Goal: Task Accomplishment & Management: Manage account settings

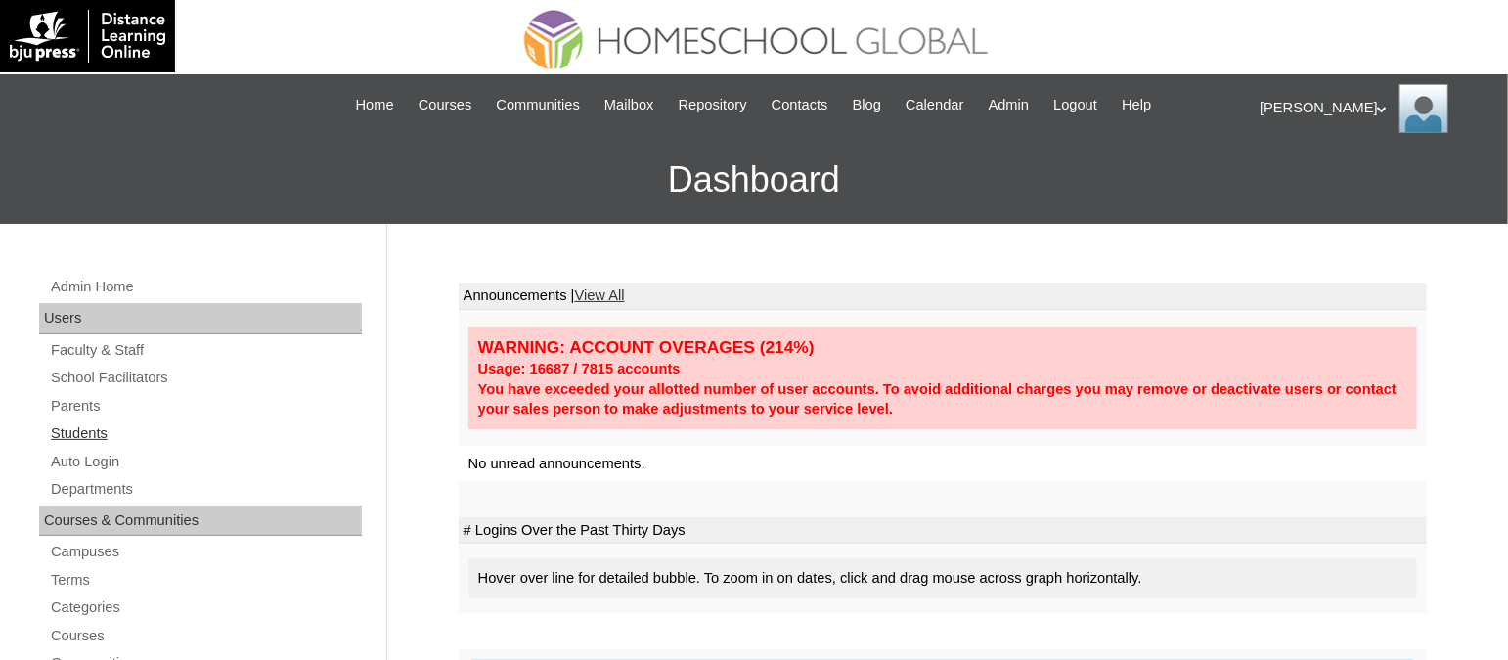
click at [90, 421] on link "Students" at bounding box center [205, 433] width 313 height 24
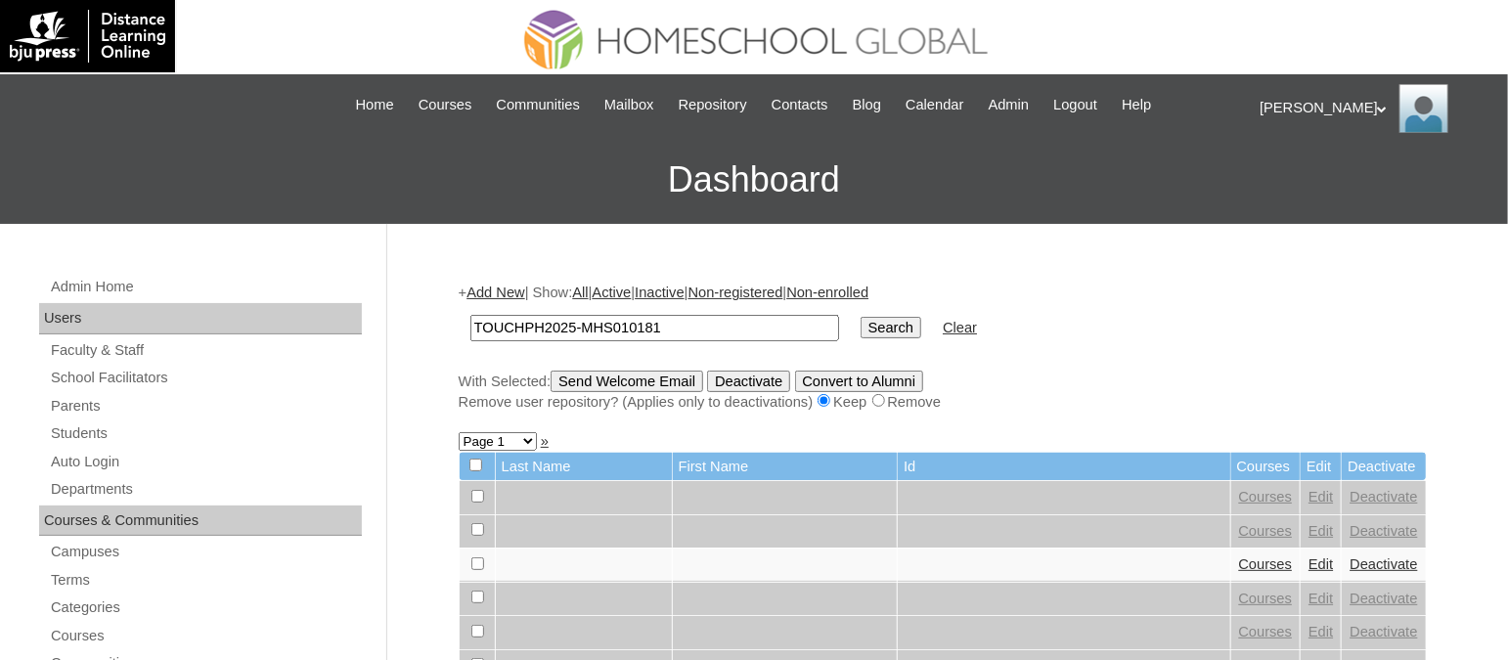
type input "TOUCHPH2025-MHS010181"
click at [861, 317] on input "Search" at bounding box center [891, 328] width 61 height 22
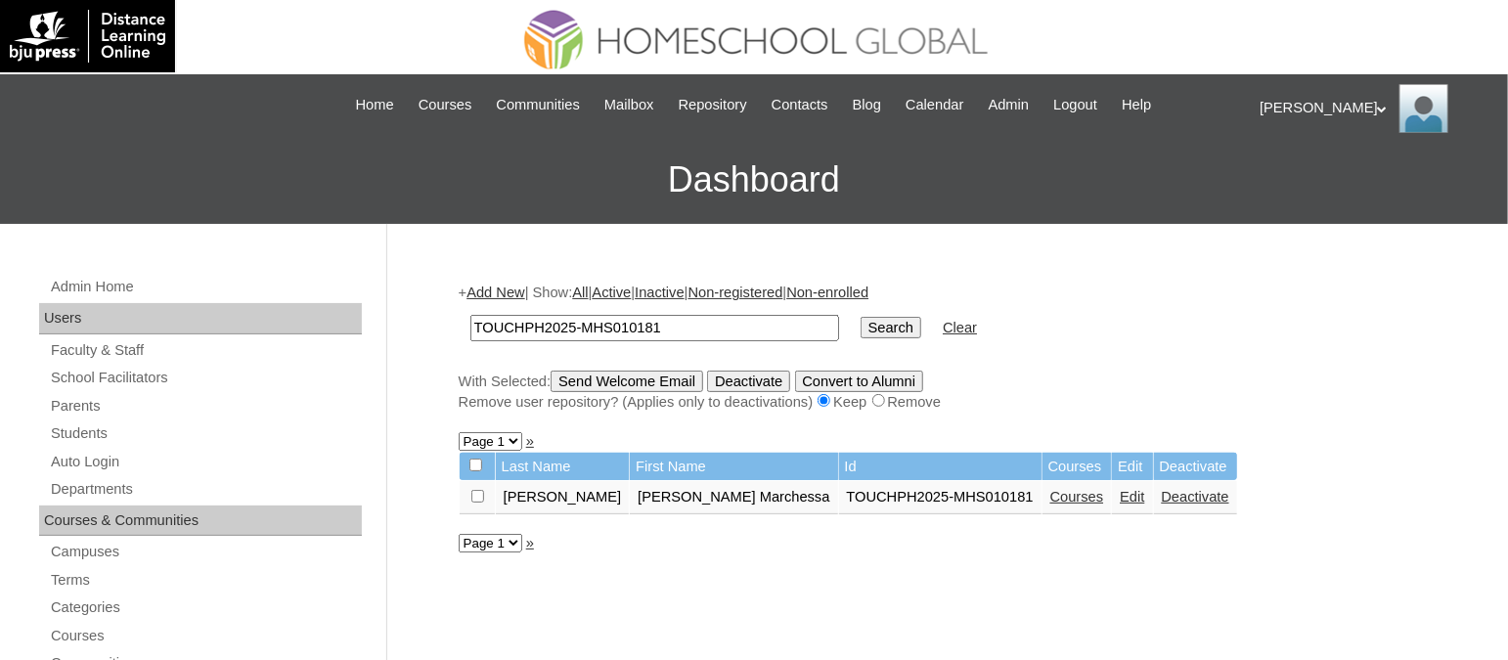
click at [1050, 489] on link "Courses" at bounding box center [1077, 497] width 54 height 16
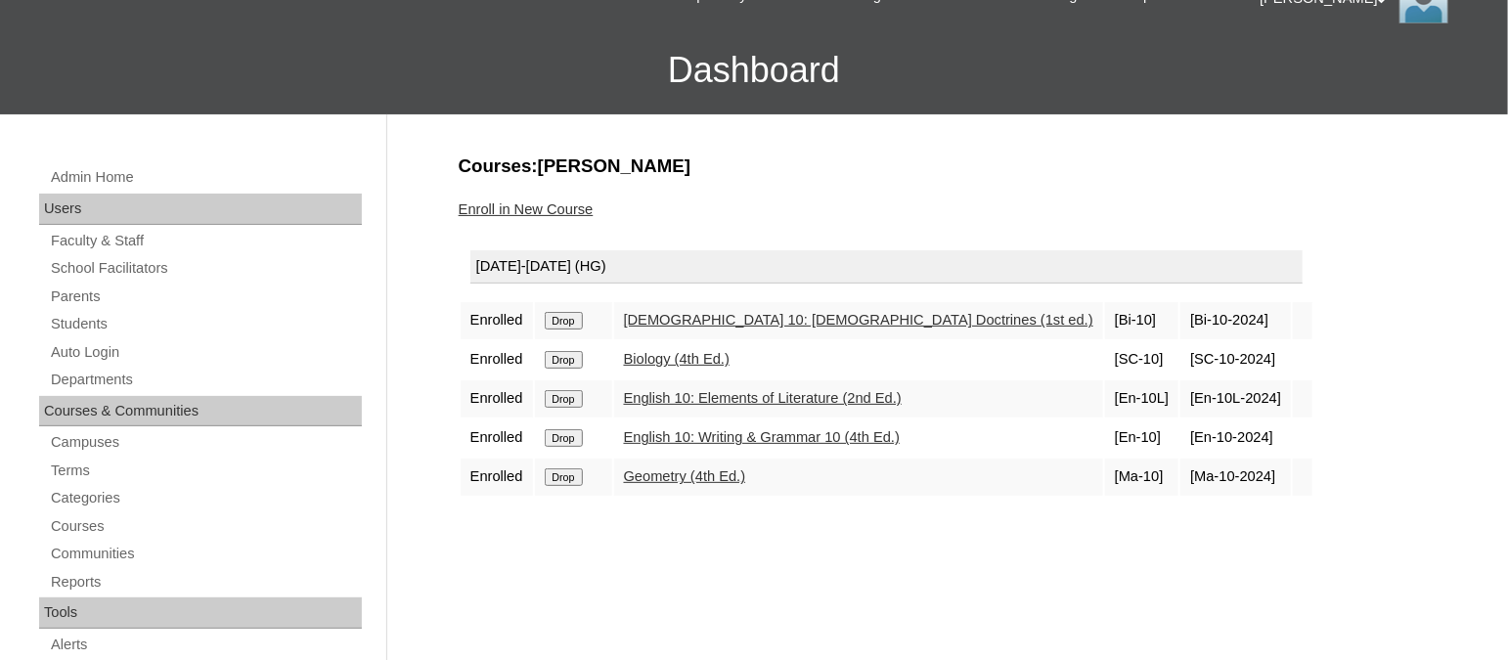
scroll to position [243, 0]
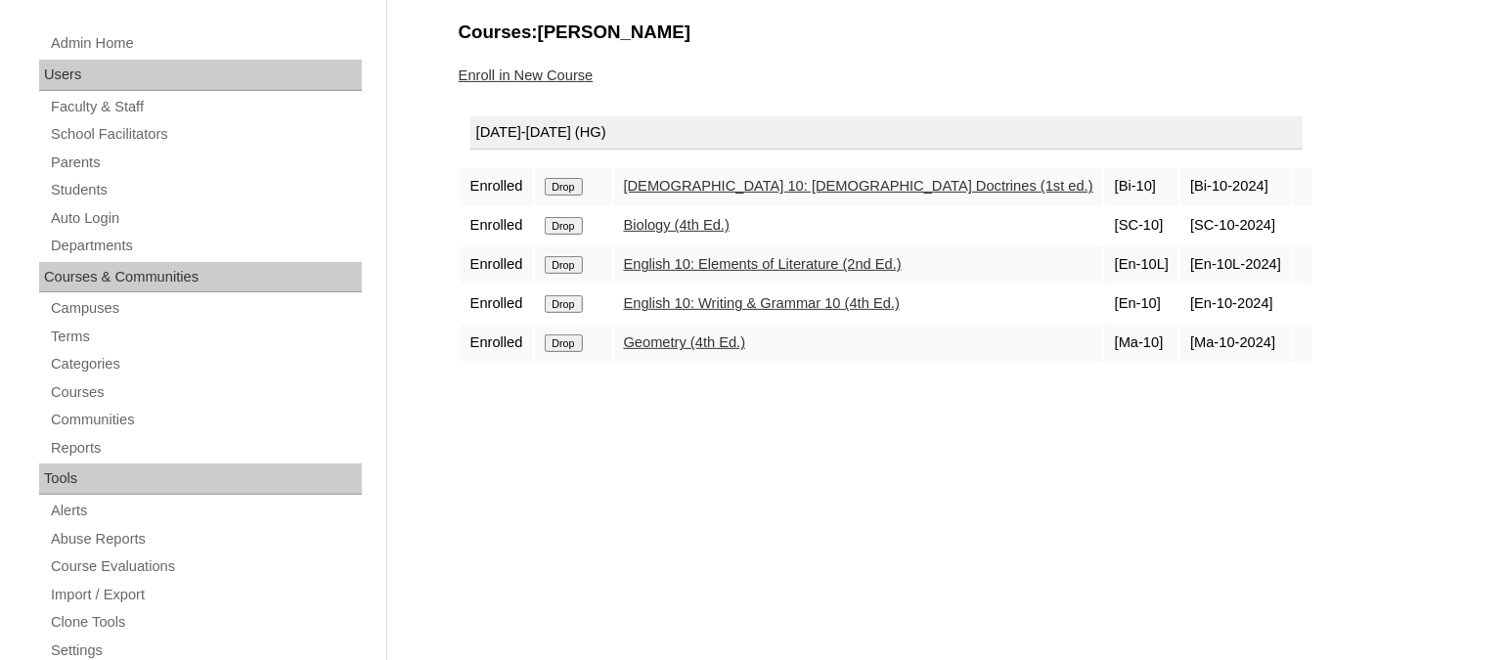
click at [544, 67] on link "Enroll in New Course" at bounding box center [526, 75] width 135 height 16
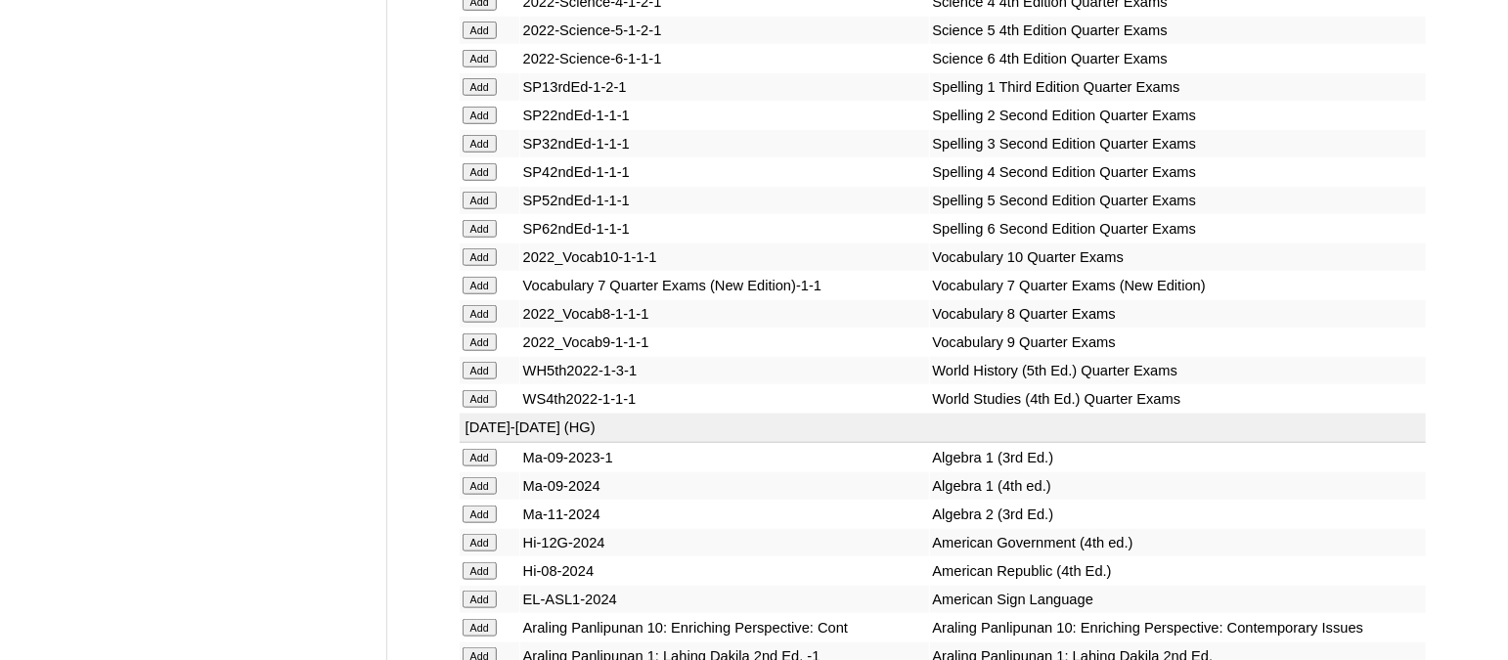
scroll to position [8152, 0]
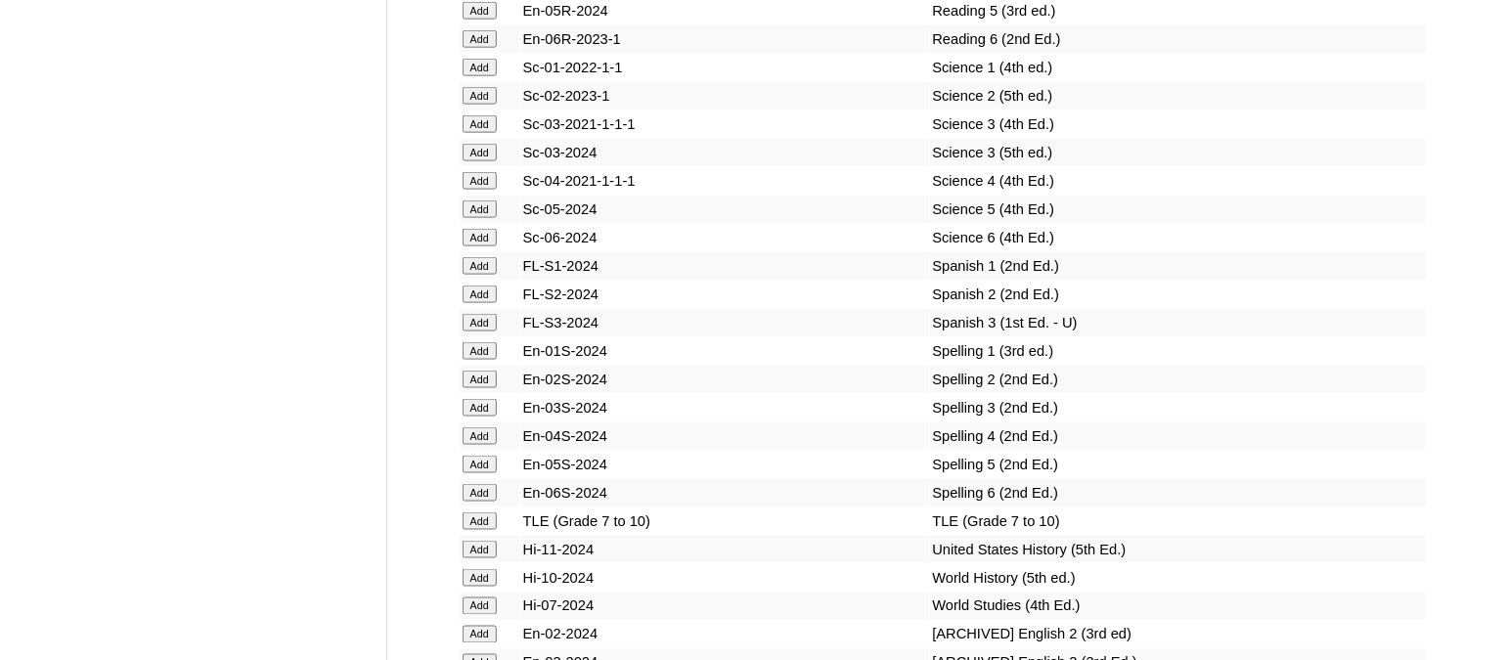
click at [478, 569] on input "Add" at bounding box center [480, 578] width 34 height 18
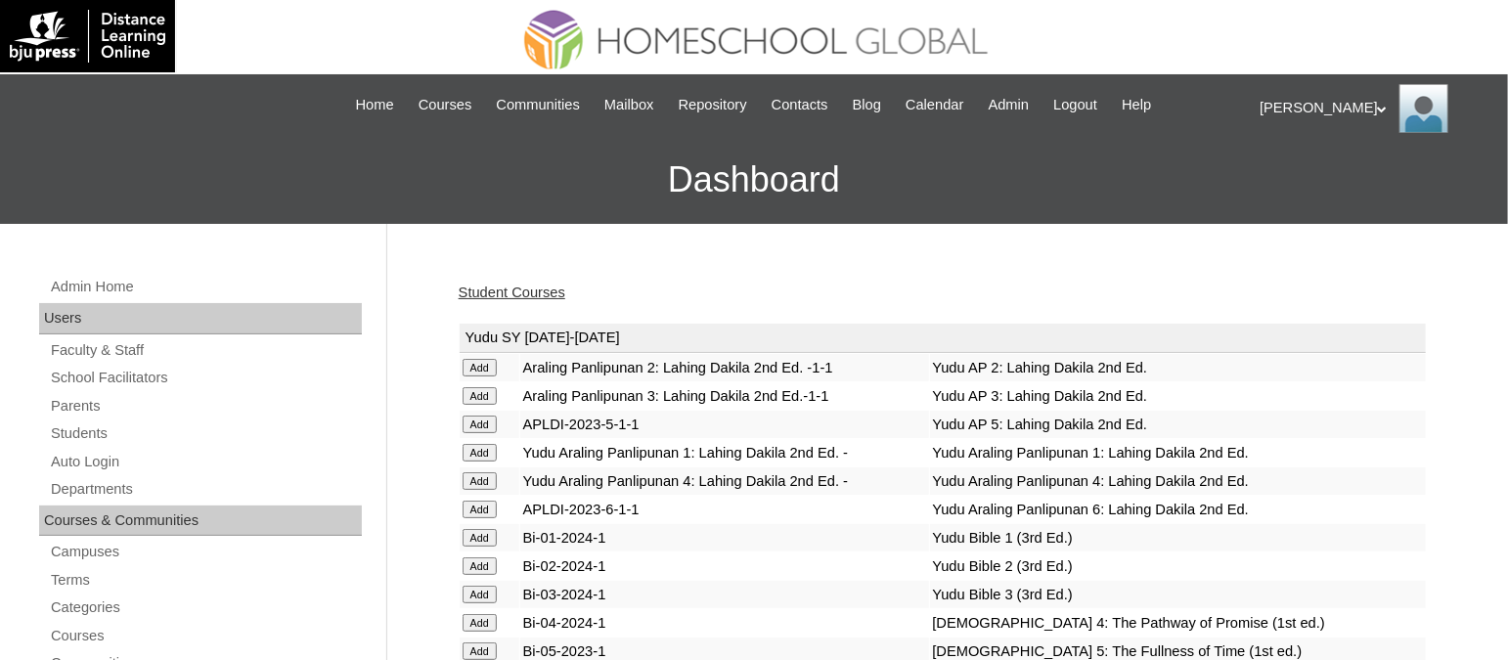
click at [508, 294] on link "Student Courses" at bounding box center [512, 293] width 107 height 16
